Goal: Navigation & Orientation: Go to known website

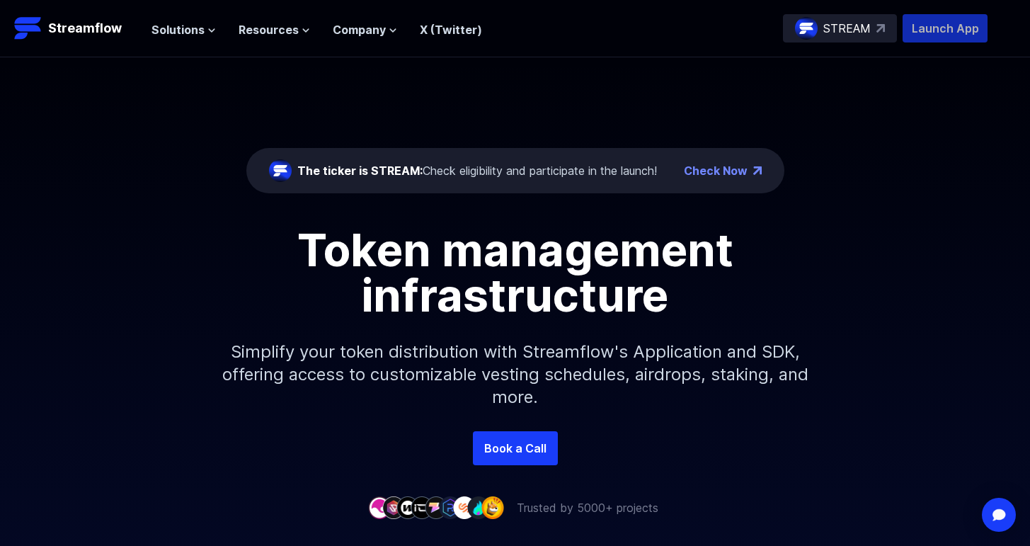
click at [920, 37] on p "Launch App" at bounding box center [944, 28] width 85 height 28
click at [193, 26] on span "Solutions" at bounding box center [177, 29] width 53 height 17
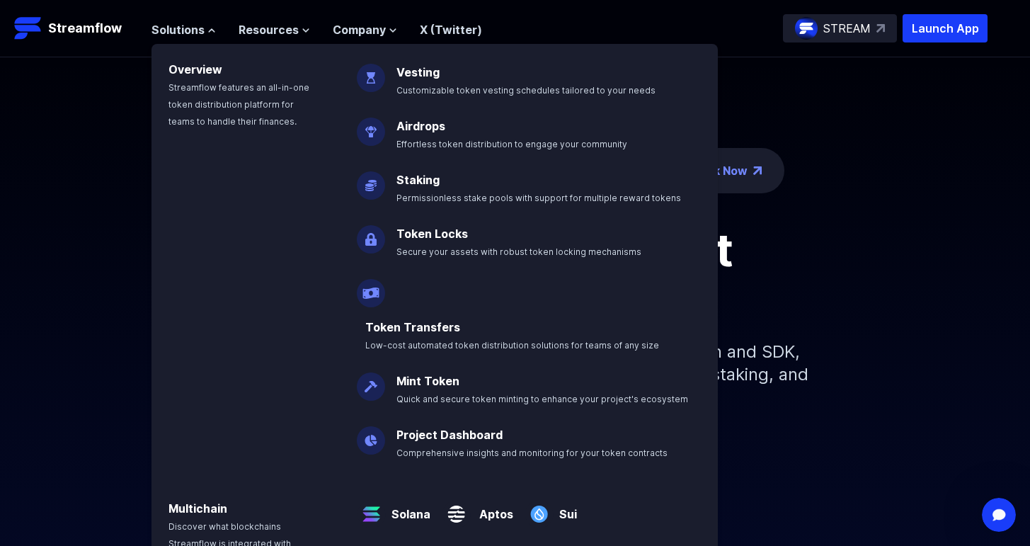
click at [369, 239] on img at bounding box center [371, 234] width 28 height 40
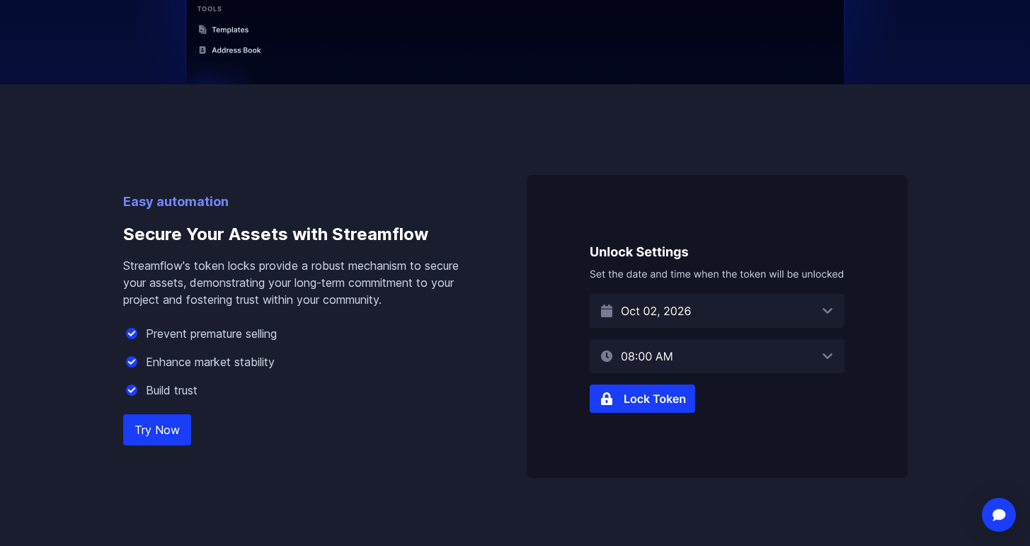
scroll to position [760, 0]
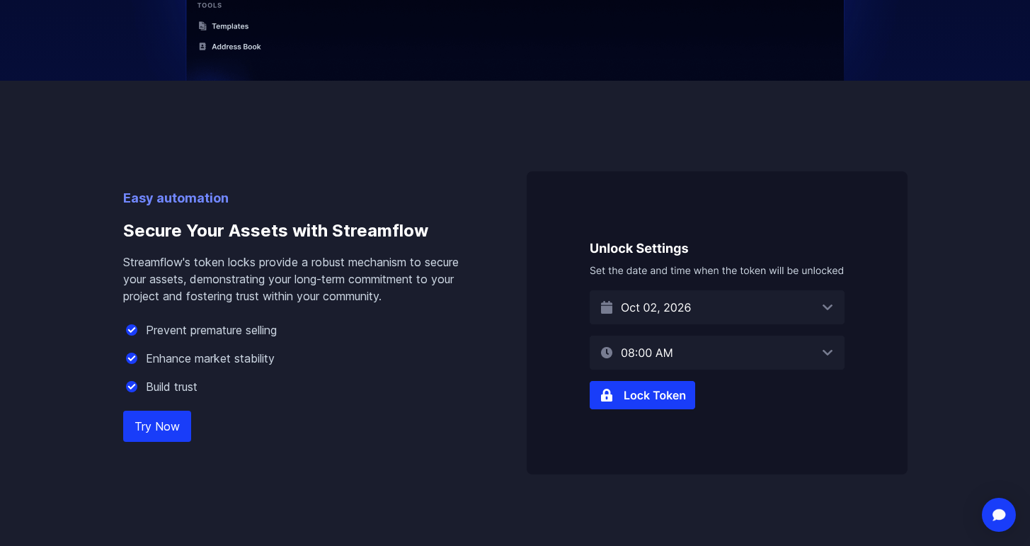
click at [636, 401] on img at bounding box center [717, 322] width 381 height 303
click at [169, 425] on link "Try Now" at bounding box center [157, 426] width 68 height 31
